Goal: Find specific page/section: Find specific page/section

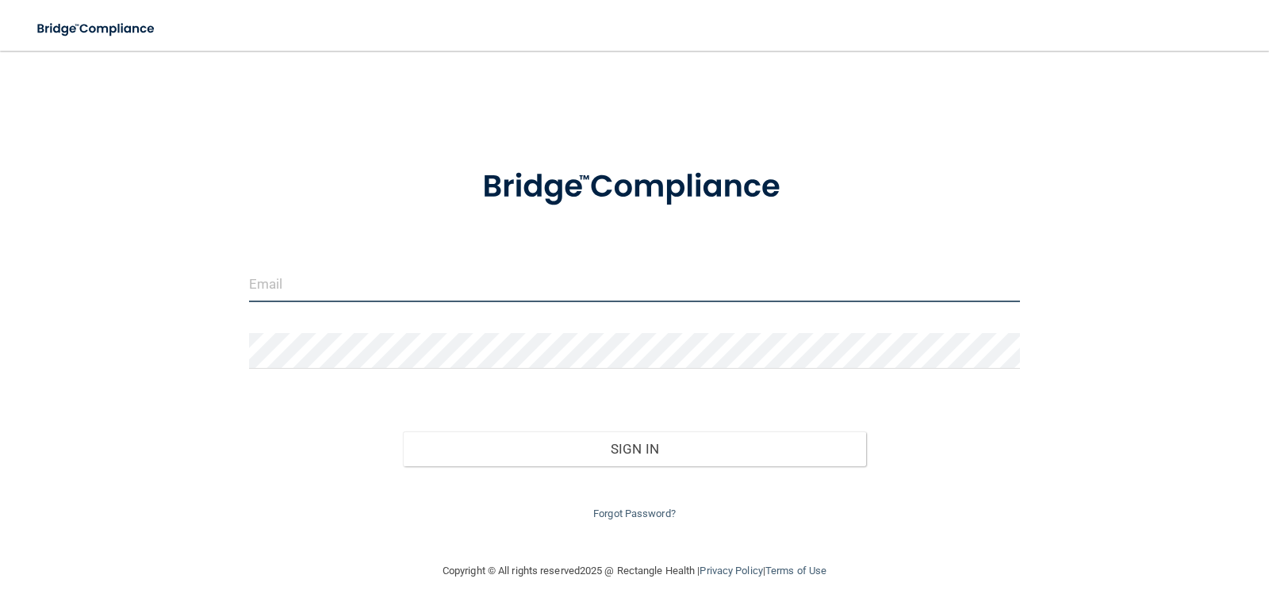
type input "[PERSON_NAME][EMAIL_ADDRESS][PERSON_NAME][DOMAIN_NAME]"
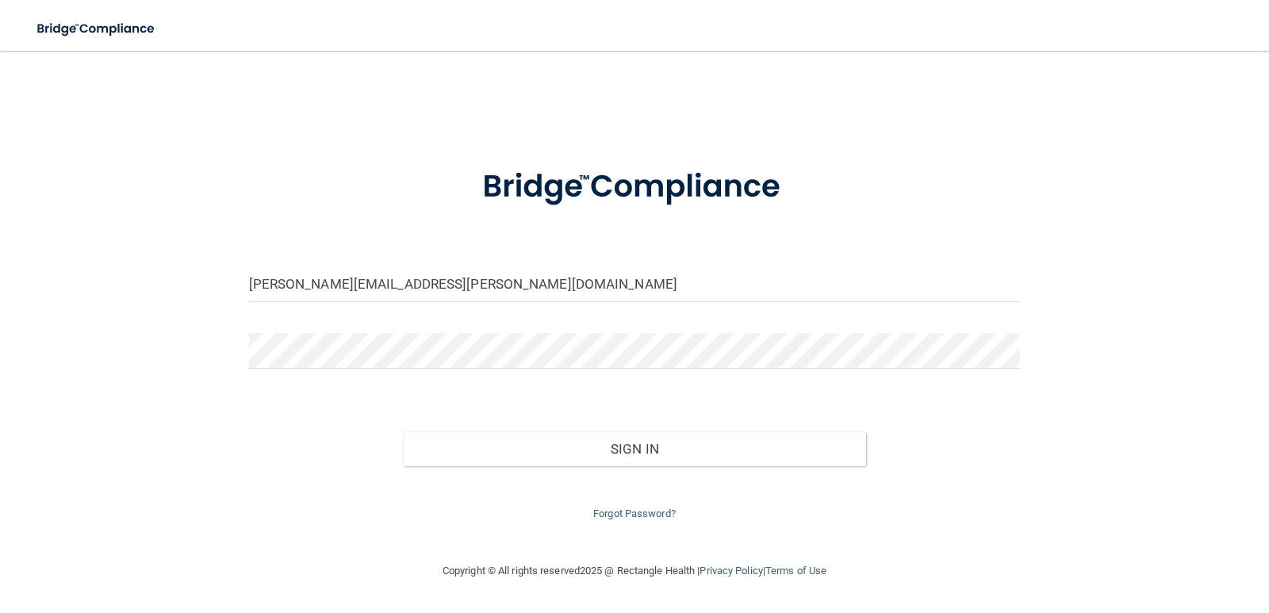
click at [696, 467] on div "Forgot Password?" at bounding box center [634, 494] width 795 height 57
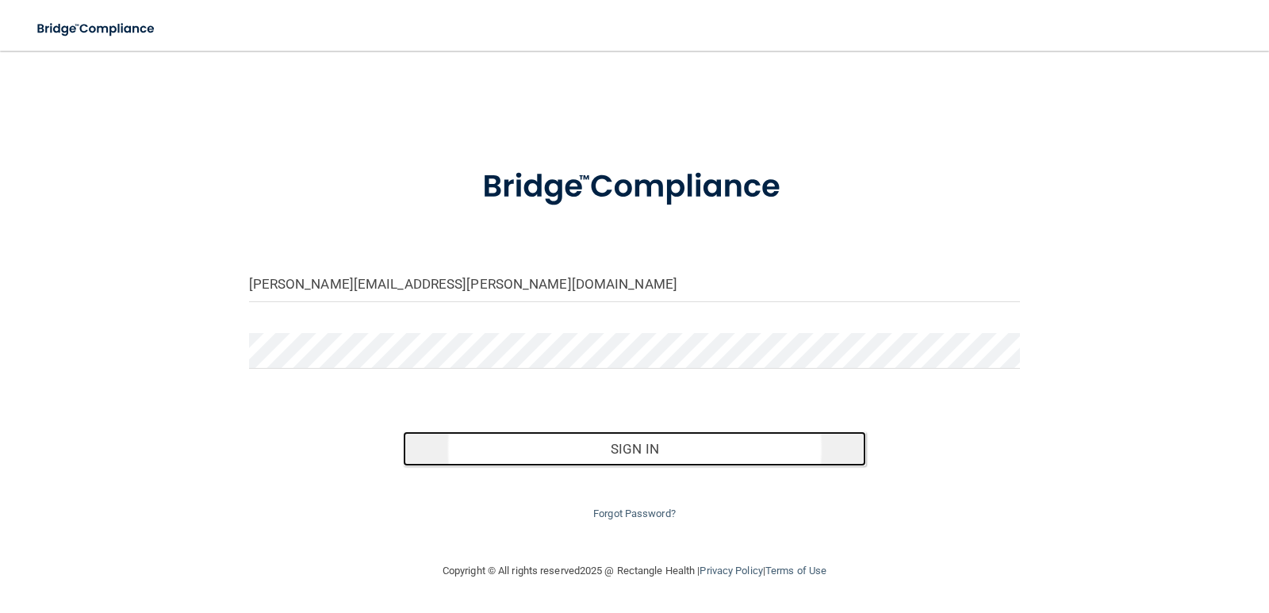
click at [622, 446] on button "Sign In" at bounding box center [634, 448] width 463 height 35
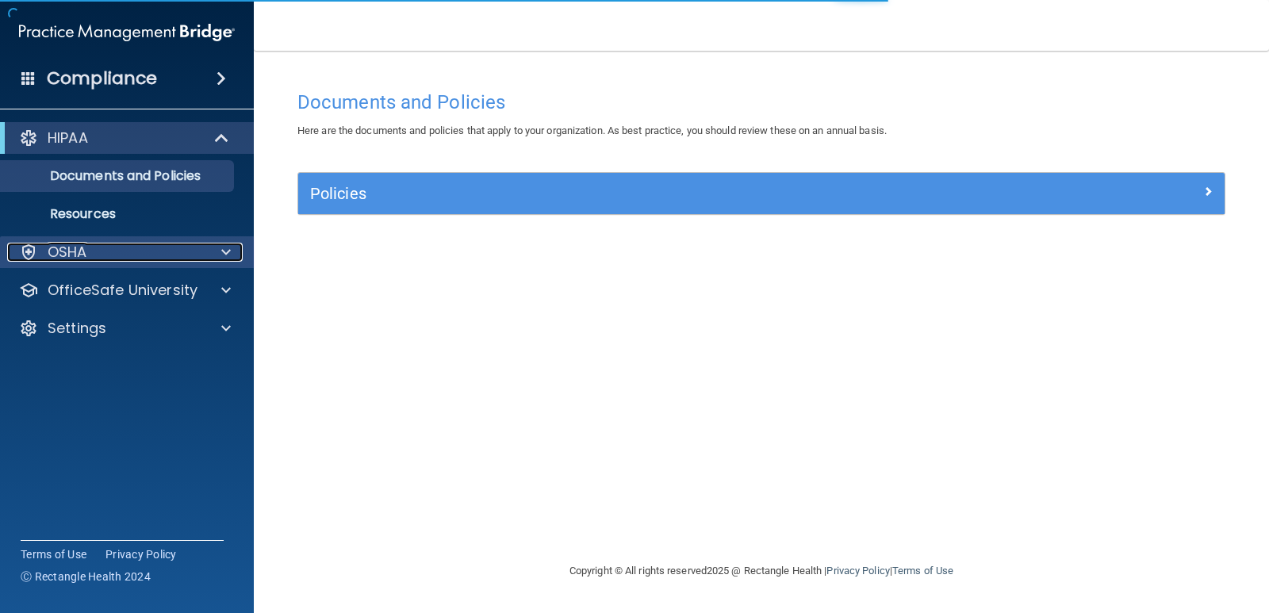
click at [107, 250] on div "OSHA" at bounding box center [105, 252] width 197 height 19
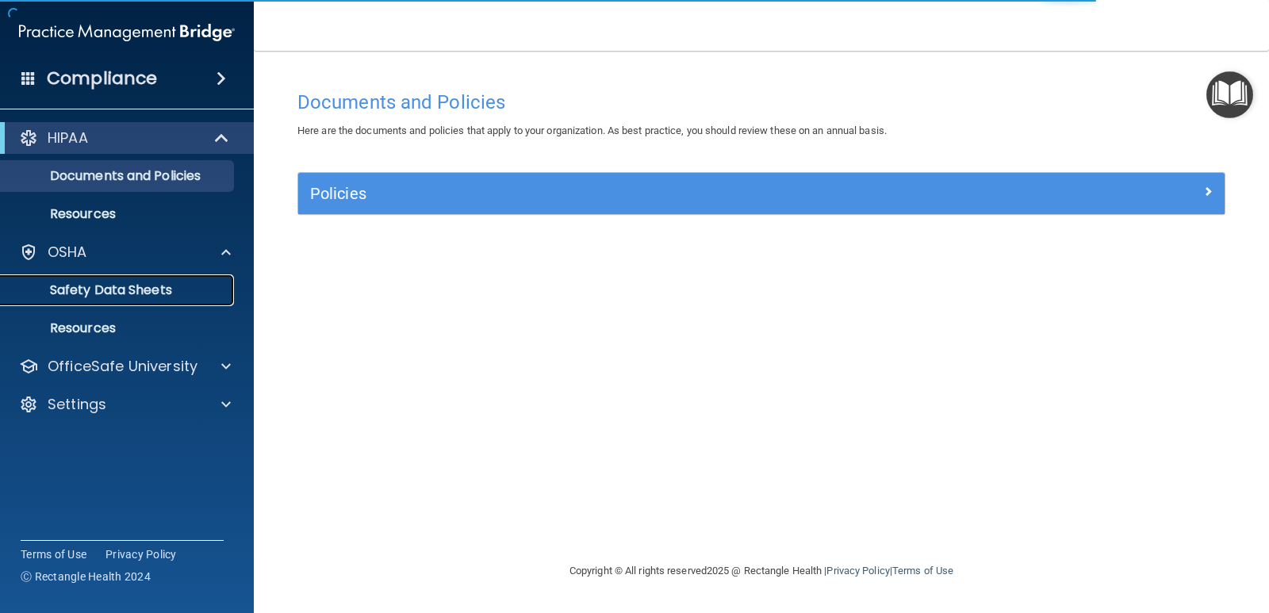
click at [82, 278] on link "Safety Data Sheets" at bounding box center [109, 290] width 250 height 32
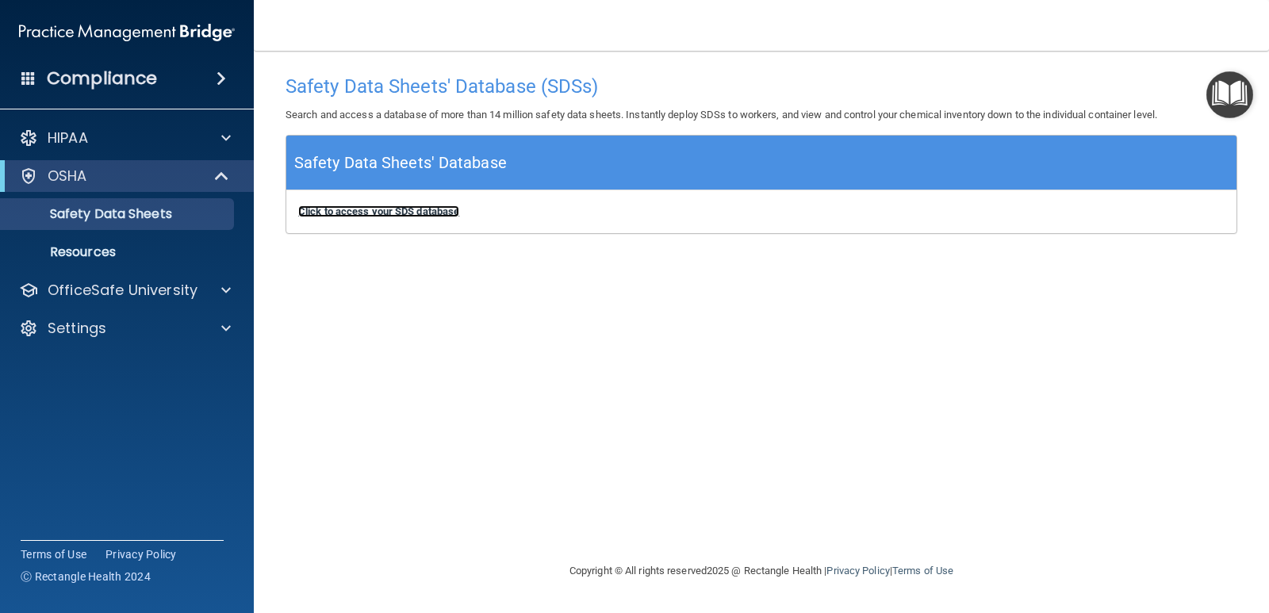
click at [351, 208] on b "Click to access your SDS database" at bounding box center [378, 211] width 161 height 12
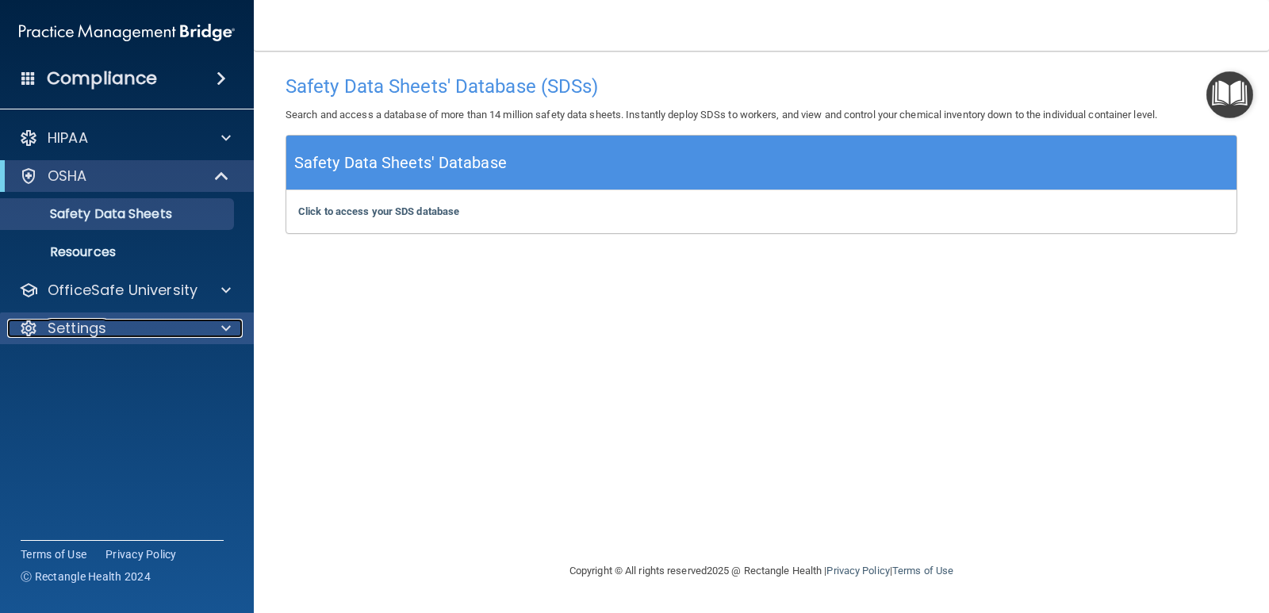
click at [105, 323] on p "Settings" at bounding box center [77, 328] width 59 height 19
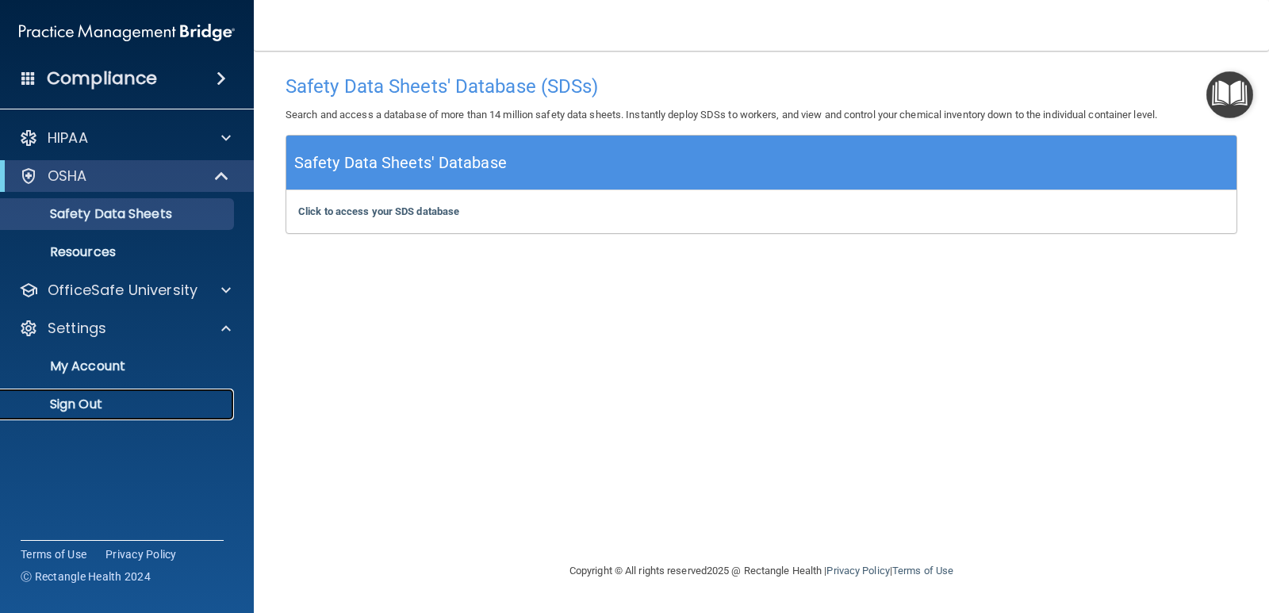
click at [95, 404] on p "Sign Out" at bounding box center [118, 404] width 216 height 16
